Goal: Task Accomplishment & Management: Manage account settings

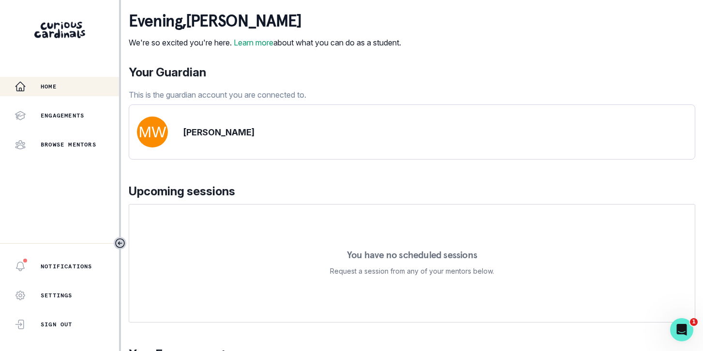
click at [206, 139] on p "[PERSON_NAME]" at bounding box center [218, 132] width 71 height 13
click at [146, 141] on img at bounding box center [152, 132] width 31 height 31
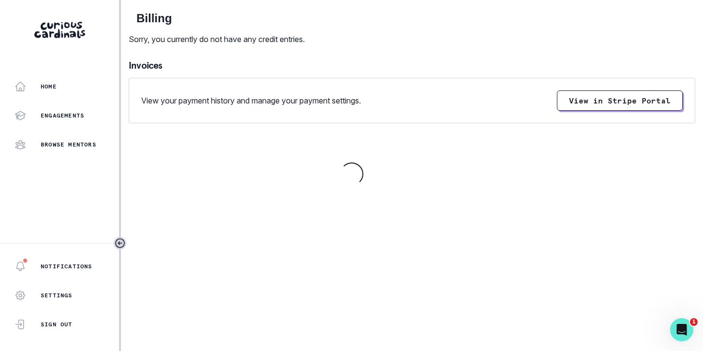
click at [63, 33] on img at bounding box center [59, 30] width 51 height 16
click at [48, 326] on p "Sign Out" at bounding box center [57, 325] width 32 height 8
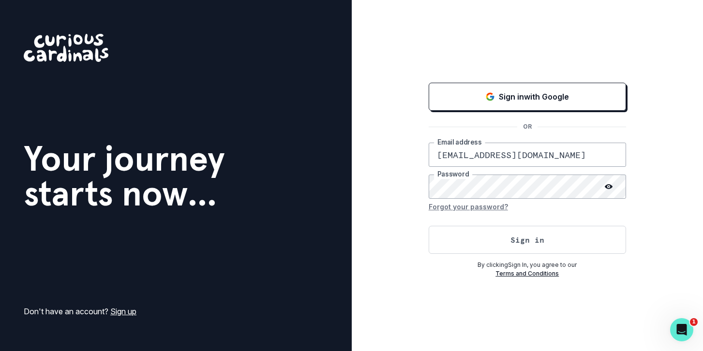
click at [446, 156] on input "[EMAIL_ADDRESS][DOMAIN_NAME]" at bounding box center [526, 155] width 197 height 24
type input "[EMAIL_ADDRESS][PERSON_NAME][DOMAIN_NAME]"
click at [542, 244] on button "Sign in" at bounding box center [526, 240] width 197 height 28
